Goal: Task Accomplishment & Management: Use online tool/utility

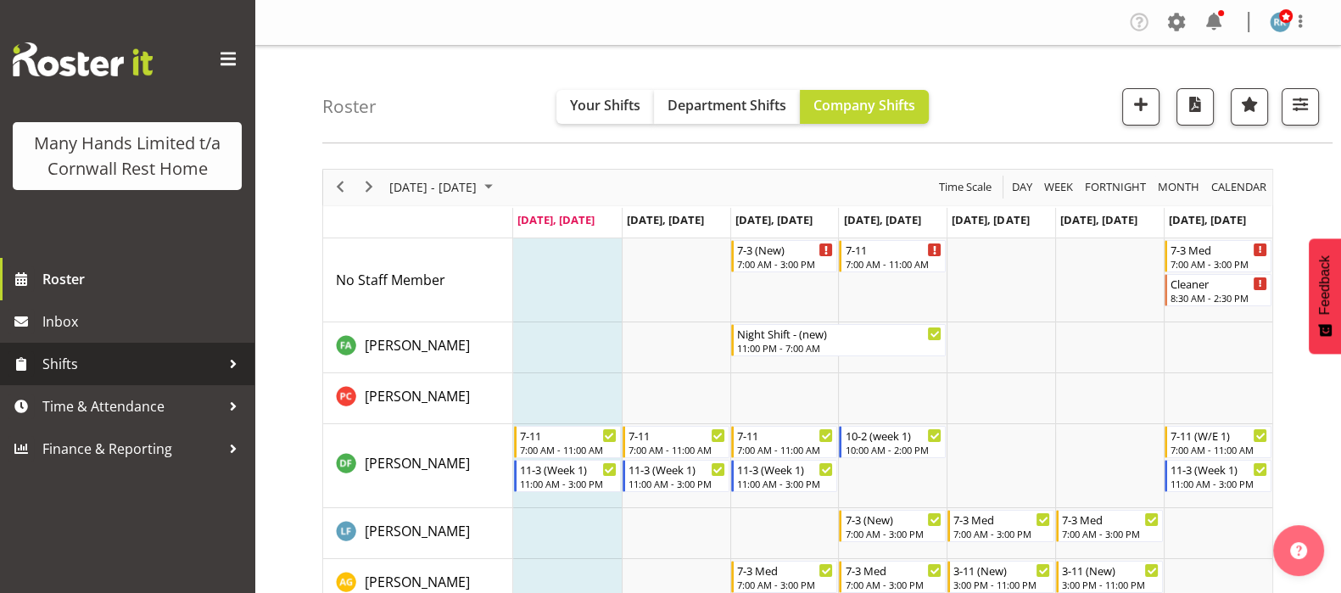
click at [62, 368] on span "Shifts" at bounding box center [131, 363] width 178 height 25
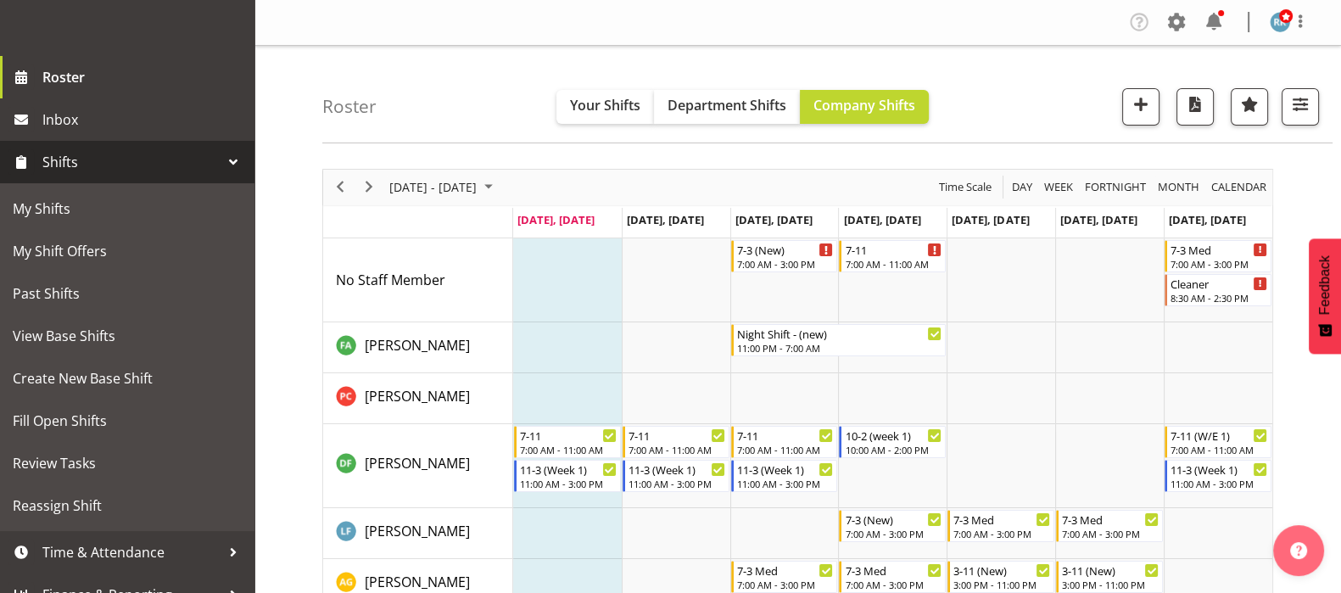
scroll to position [225, 0]
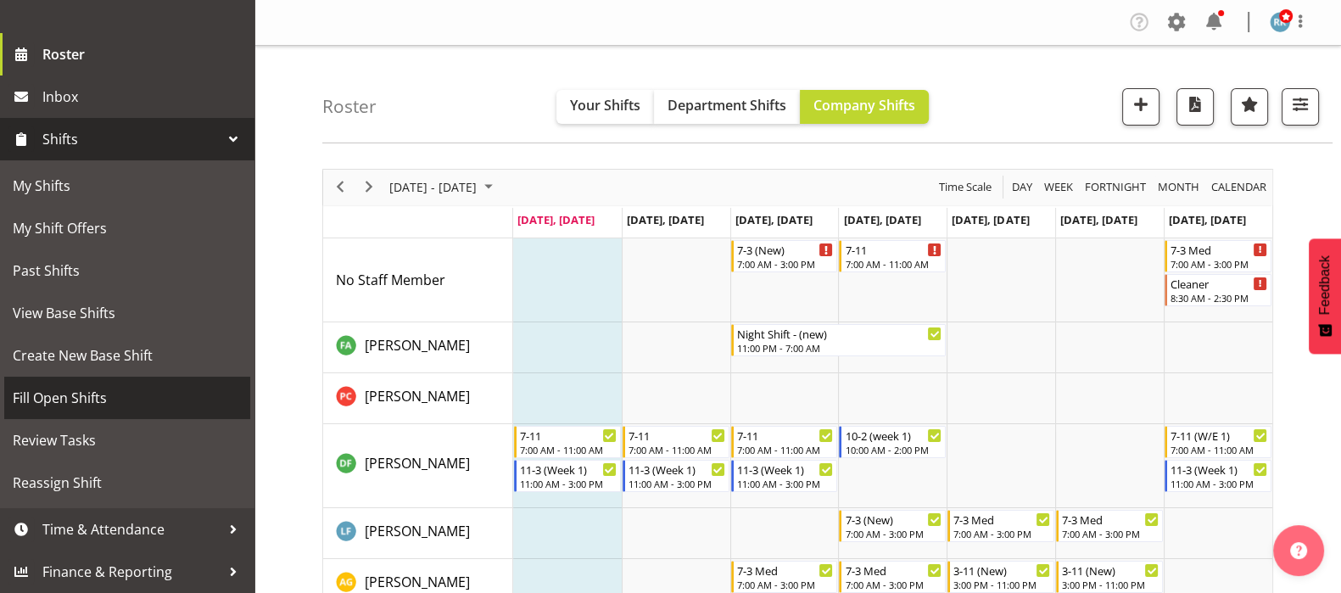
click at [64, 391] on span "Fill Open Shifts" at bounding box center [127, 397] width 229 height 25
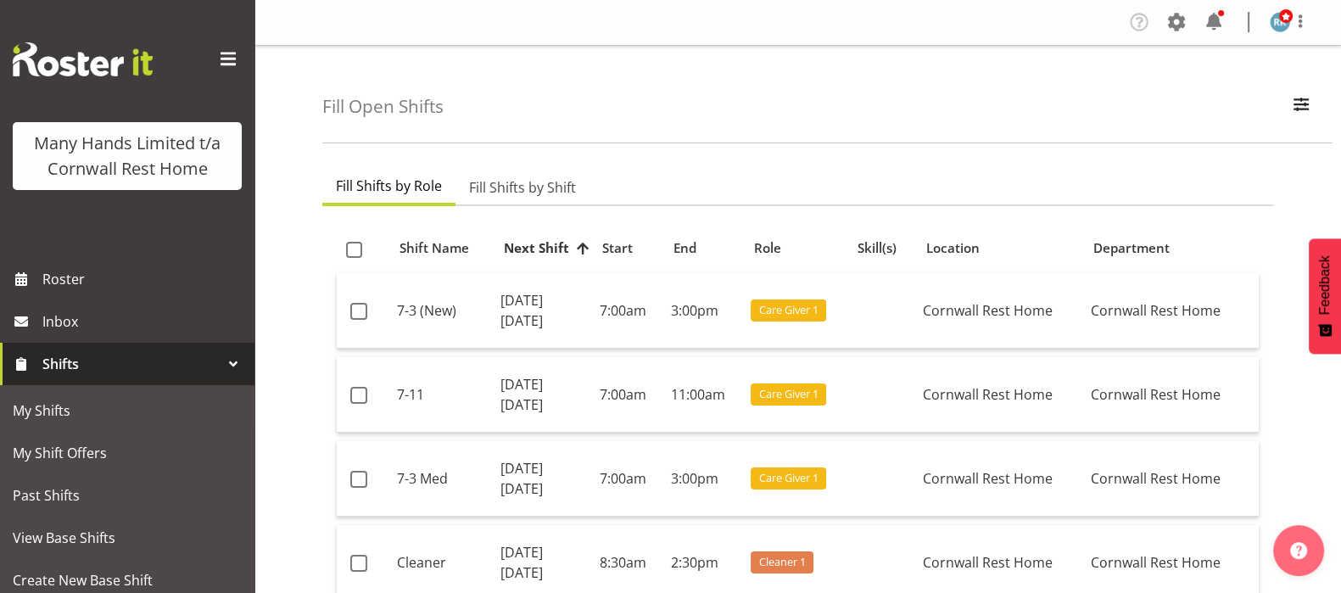
scroll to position [105, 0]
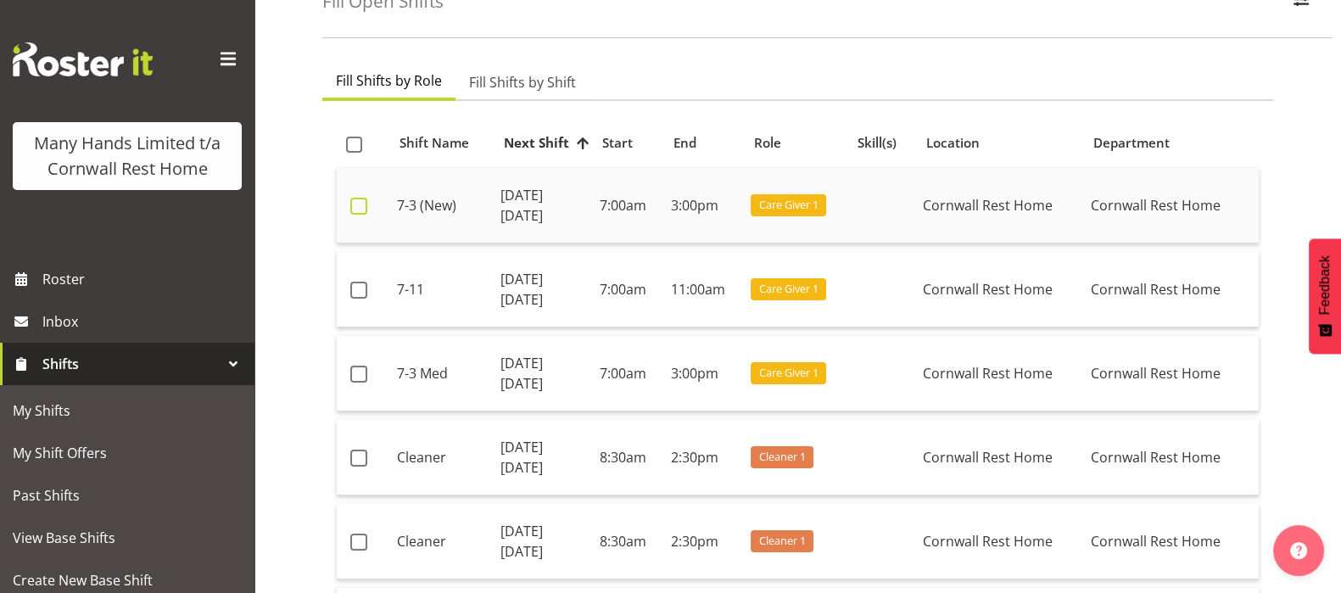
click at [356, 198] on span at bounding box center [358, 206] width 17 height 17
checkbox input "true"
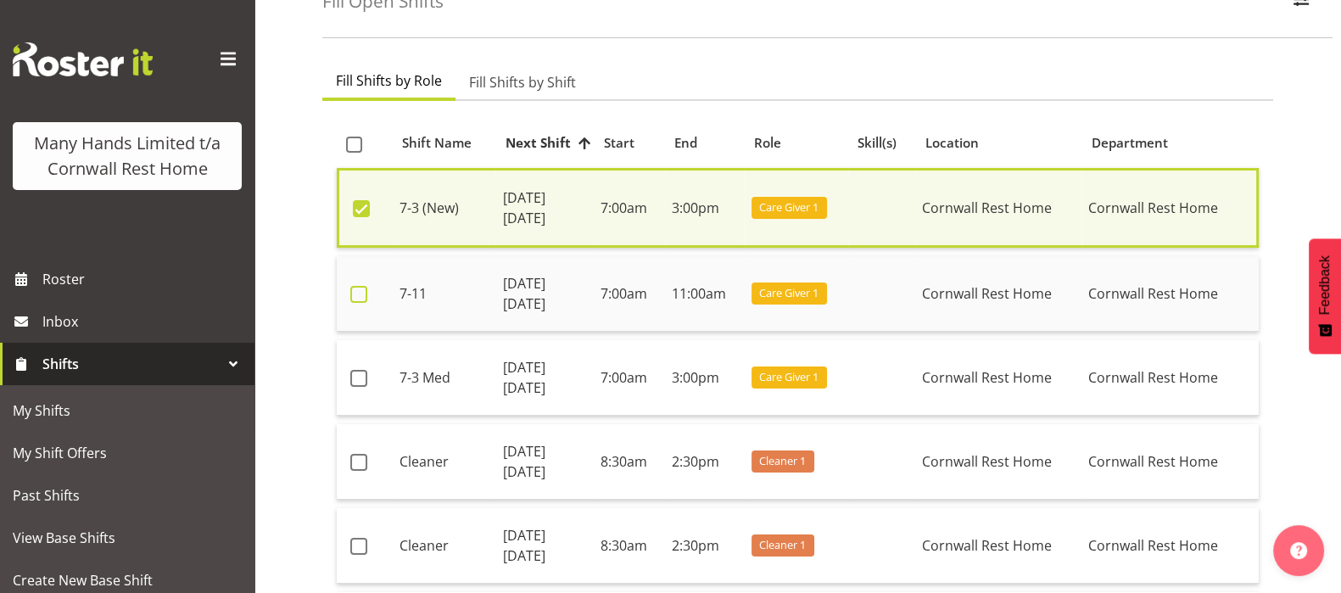
click at [356, 298] on span at bounding box center [358, 294] width 17 height 17
checkbox input "true"
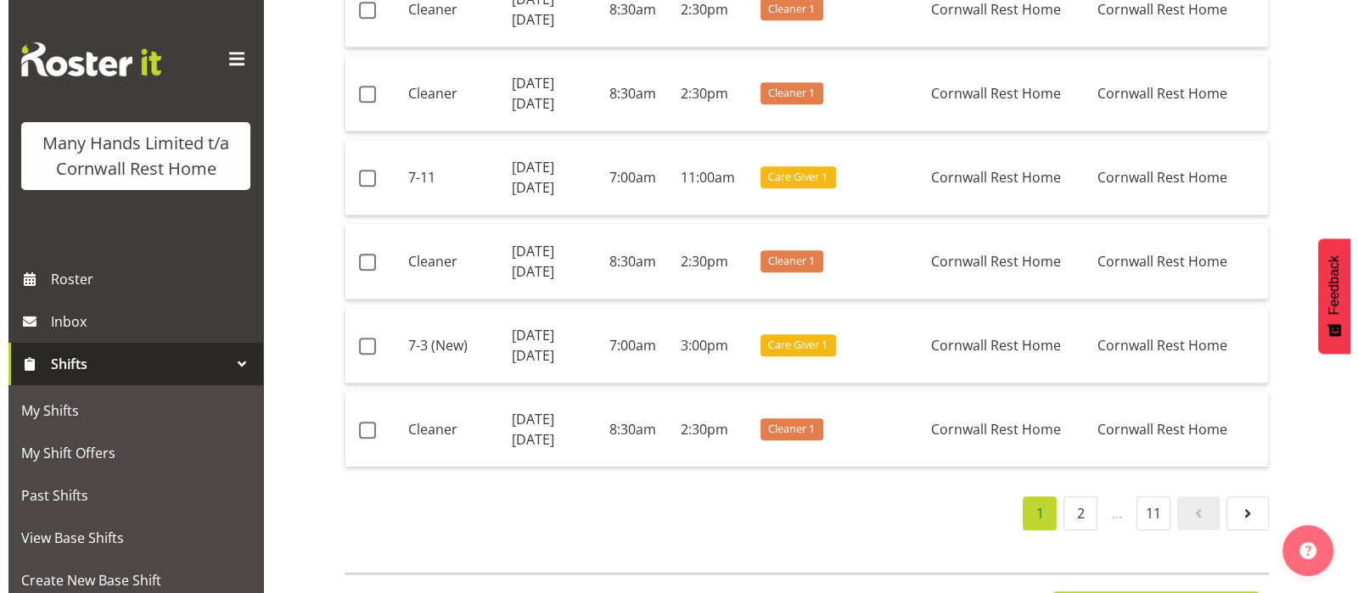
scroll to position [2414, 0]
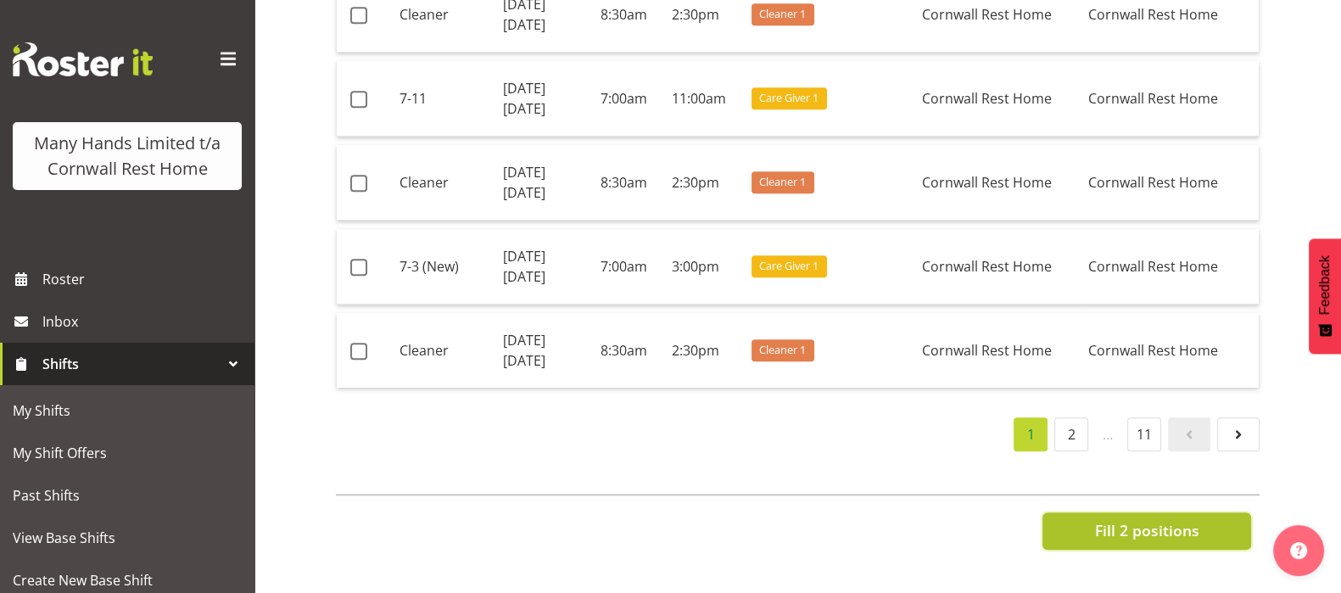
click at [1137, 519] on span "Fill 2 positions" at bounding box center [1147, 530] width 104 height 22
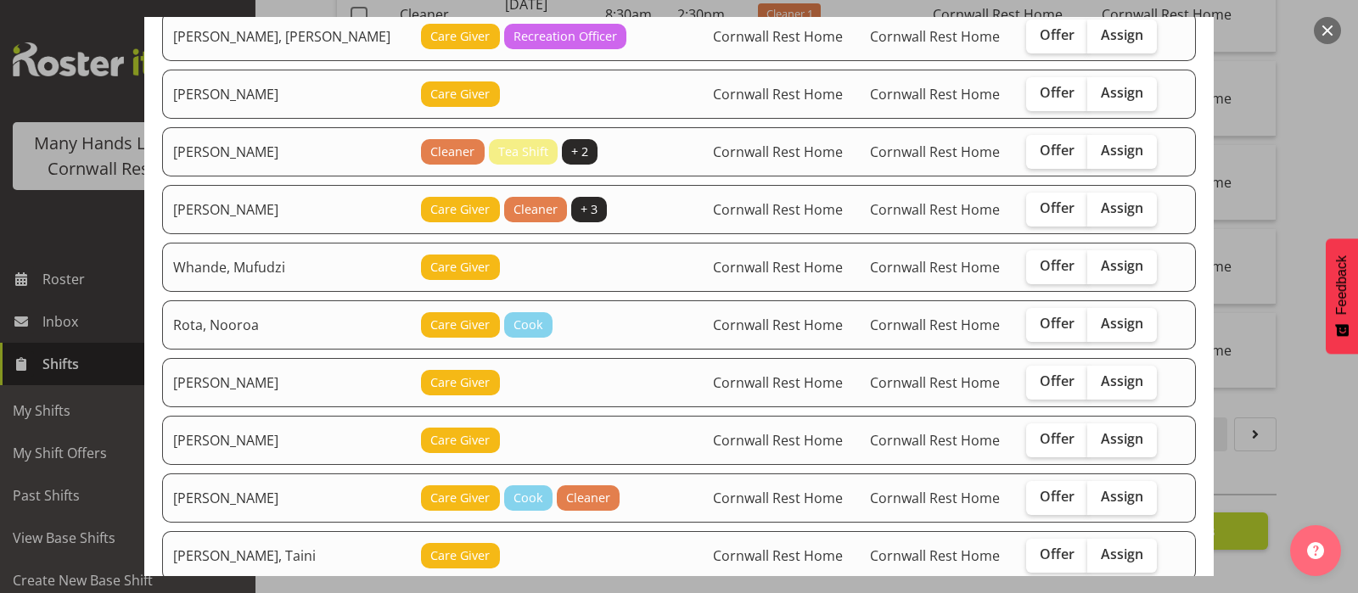
scroll to position [211, 0]
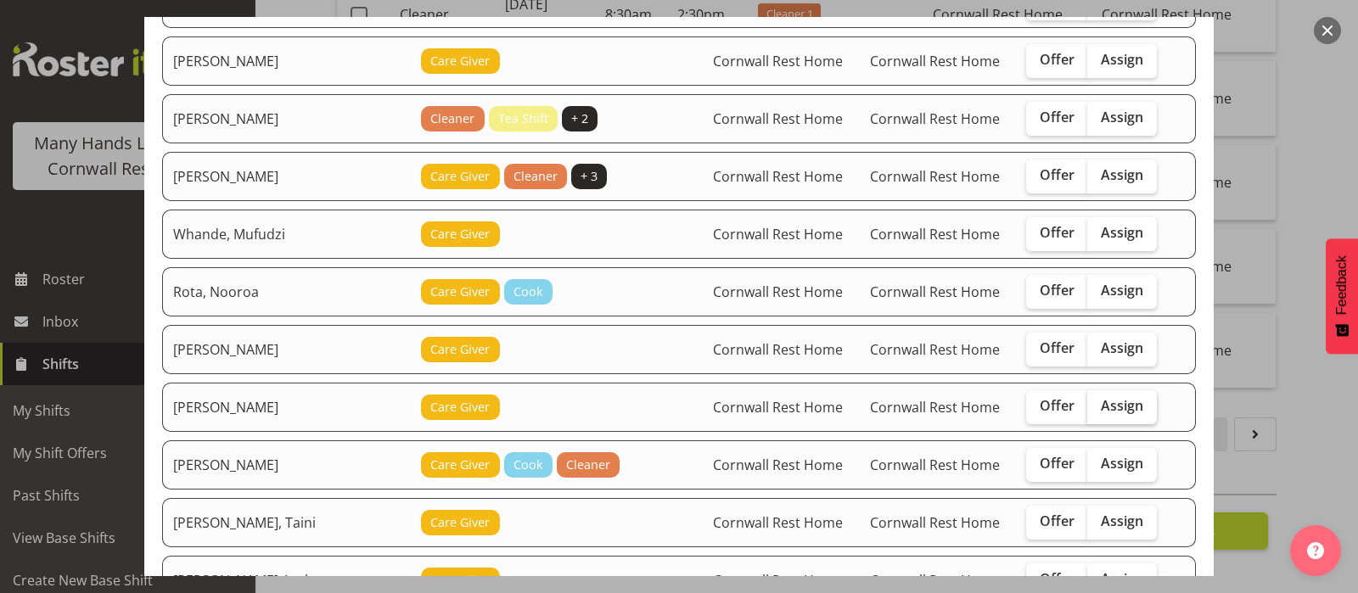
click at [1103, 398] on span "Assign" at bounding box center [1121, 405] width 42 height 17
click at [1098, 400] on input "Assign" at bounding box center [1092, 405] width 11 height 11
checkbox input "true"
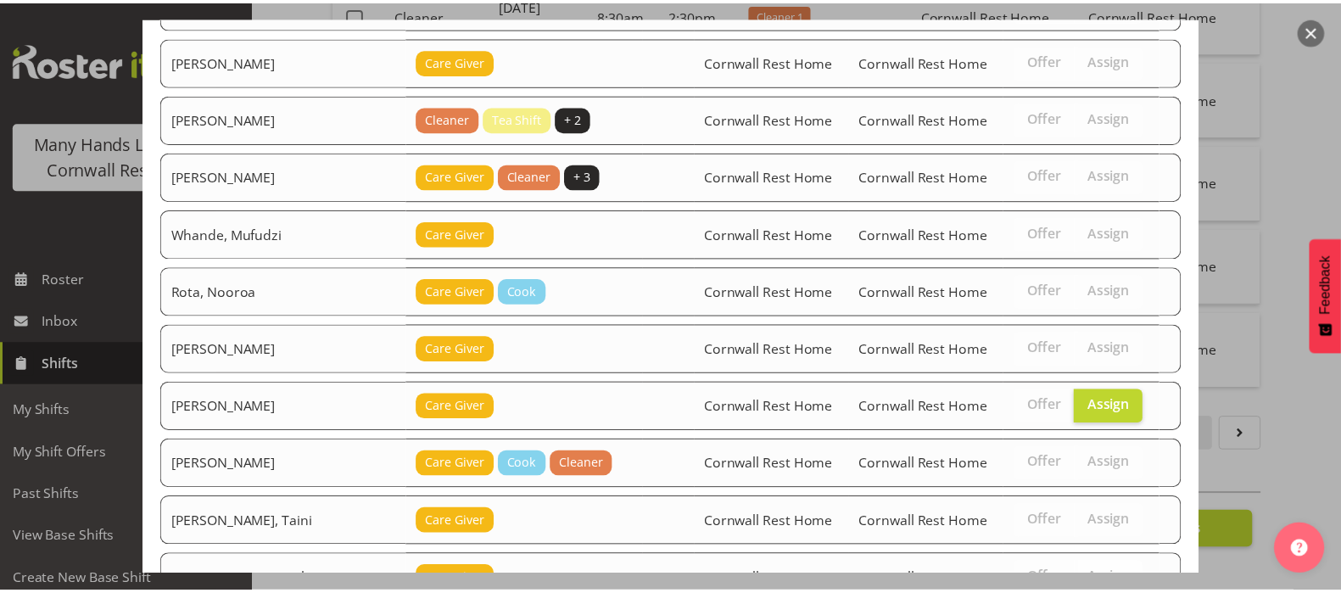
scroll to position [342, 0]
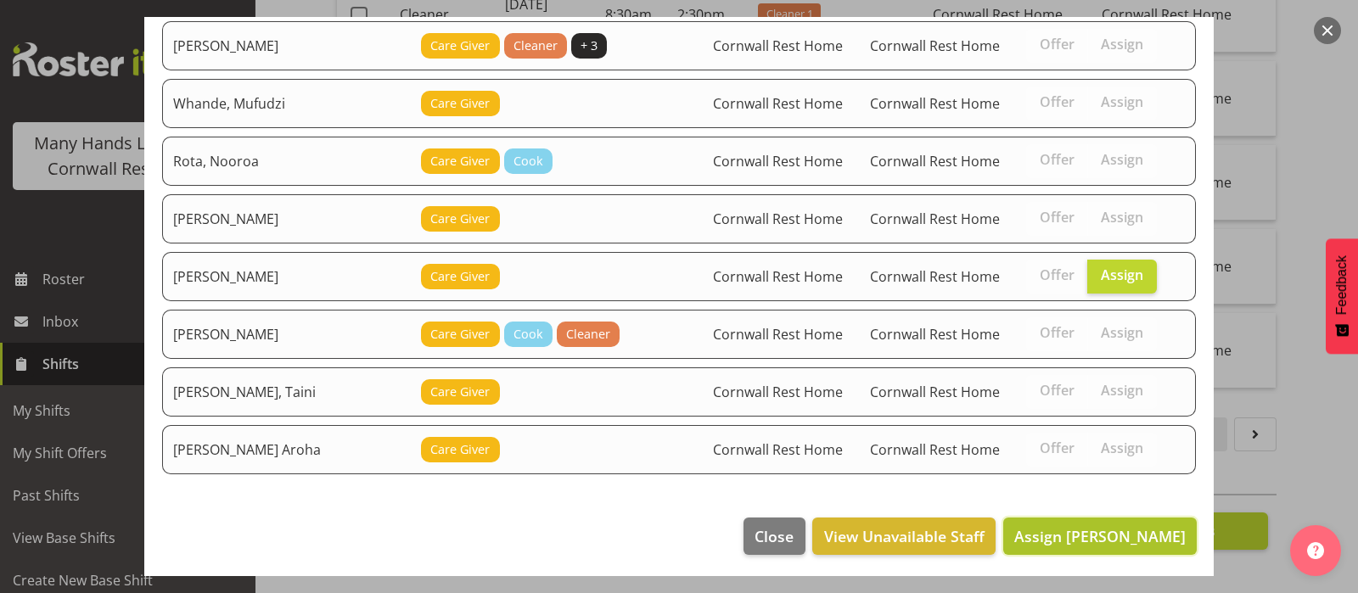
click at [1080, 531] on span "Assign Chand, Pretika" at bounding box center [1099, 536] width 171 height 20
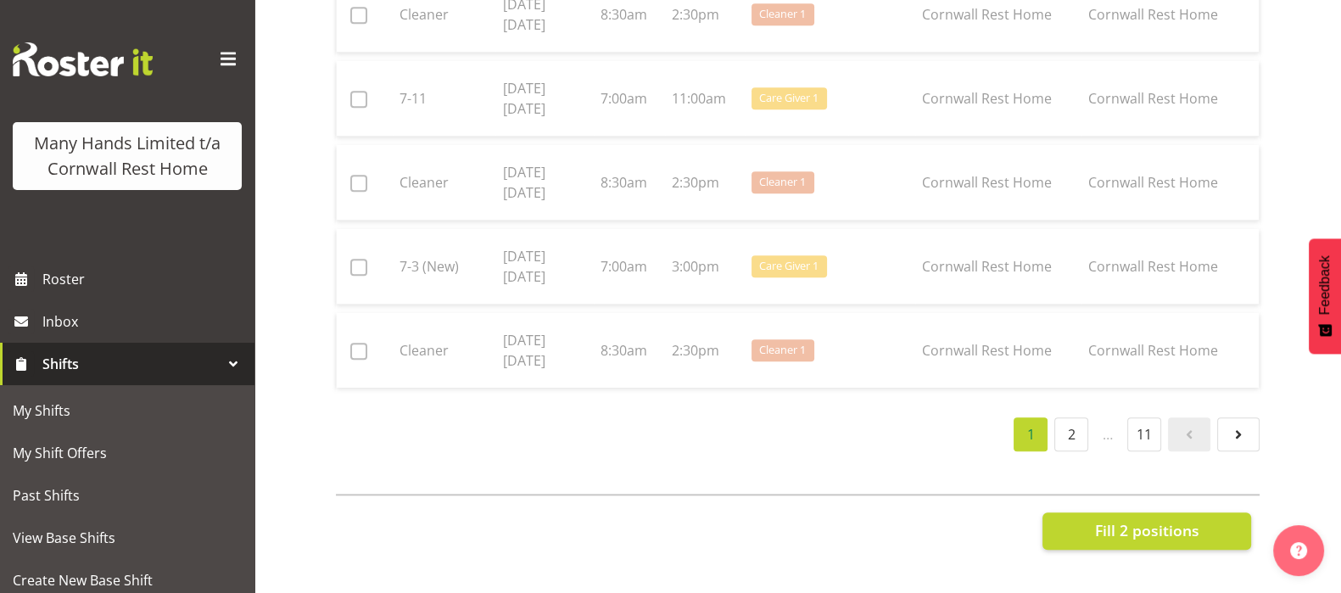
checkbox input "false"
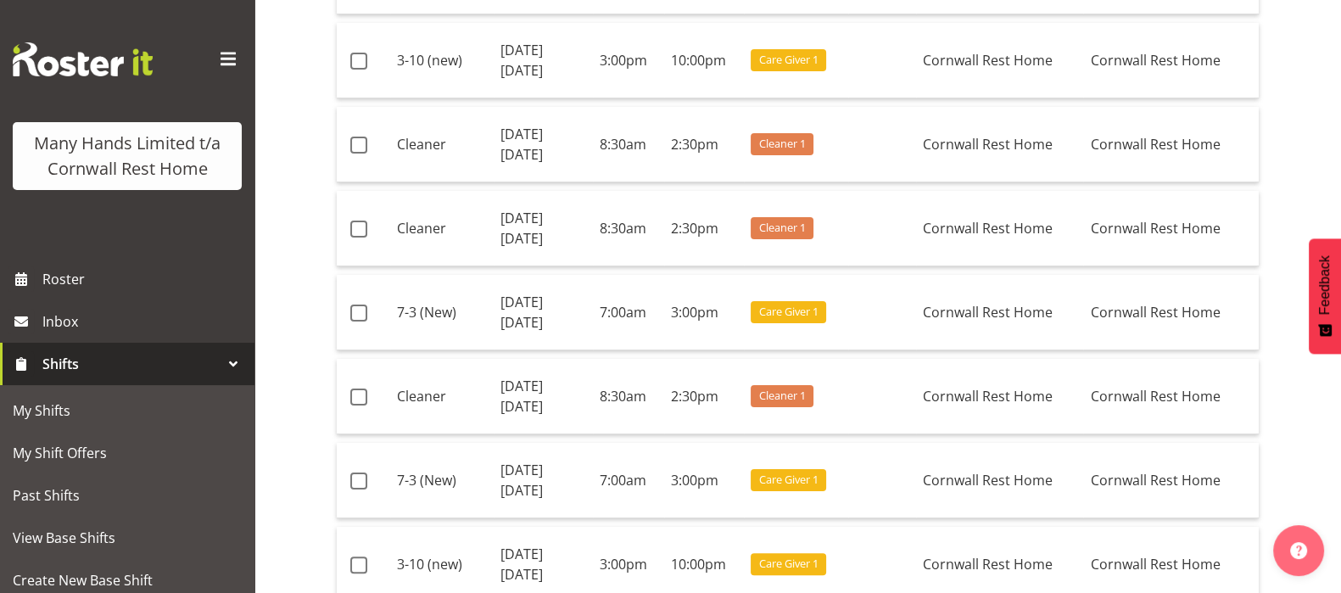
scroll to position [540, 0]
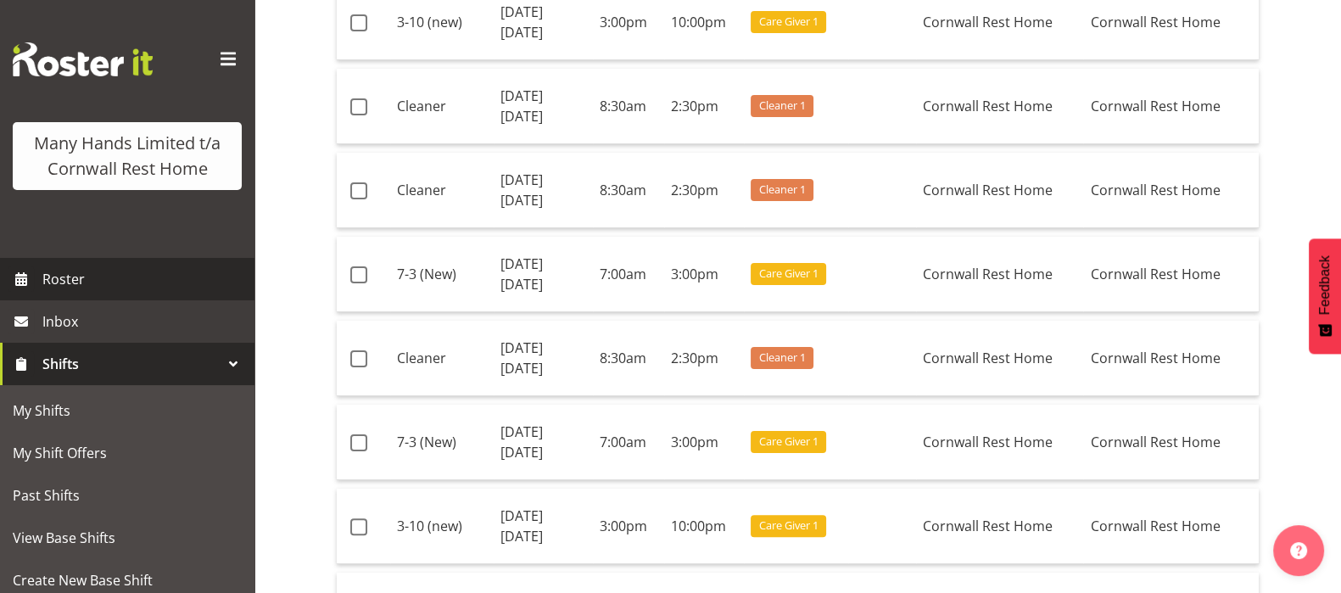
click at [59, 292] on span "Roster" at bounding box center [144, 278] width 204 height 25
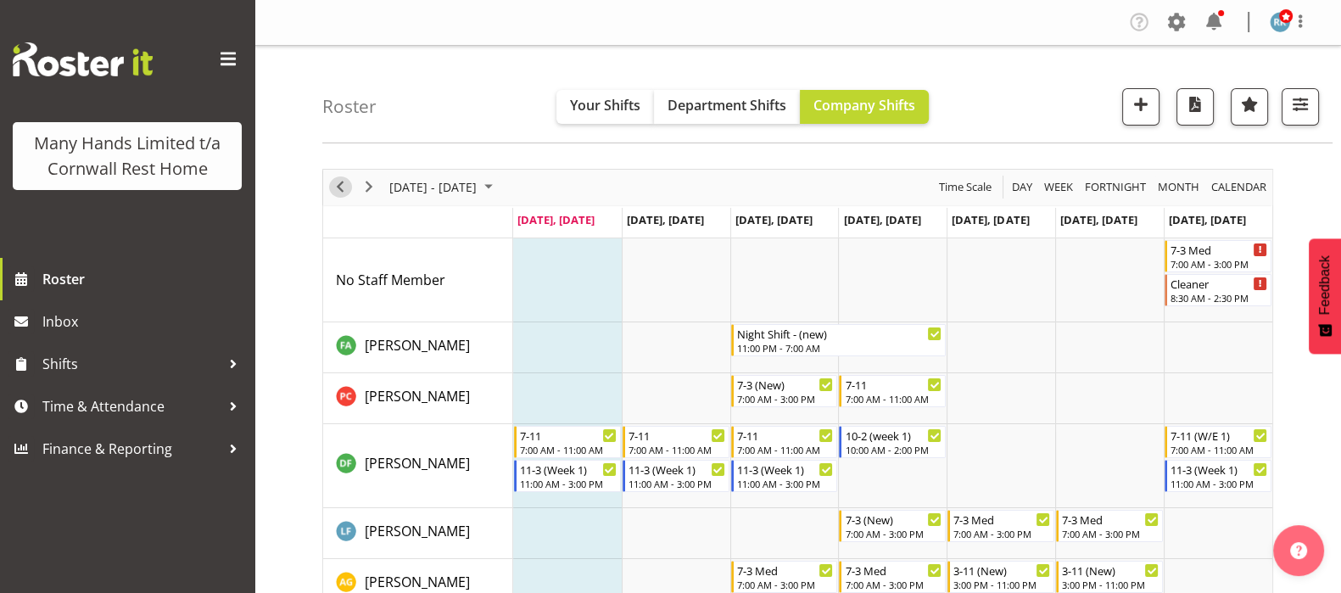
click at [339, 186] on span "Previous" at bounding box center [340, 186] width 20 height 21
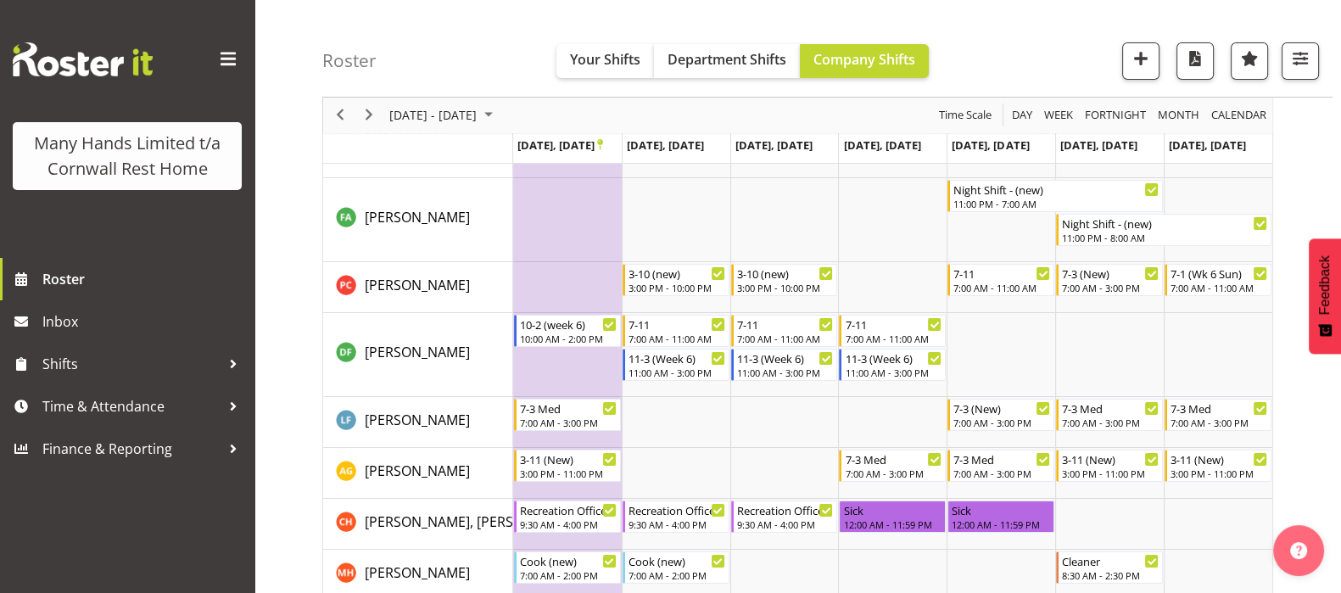
scroll to position [203, 0]
